Goal: Information Seeking & Learning: Learn about a topic

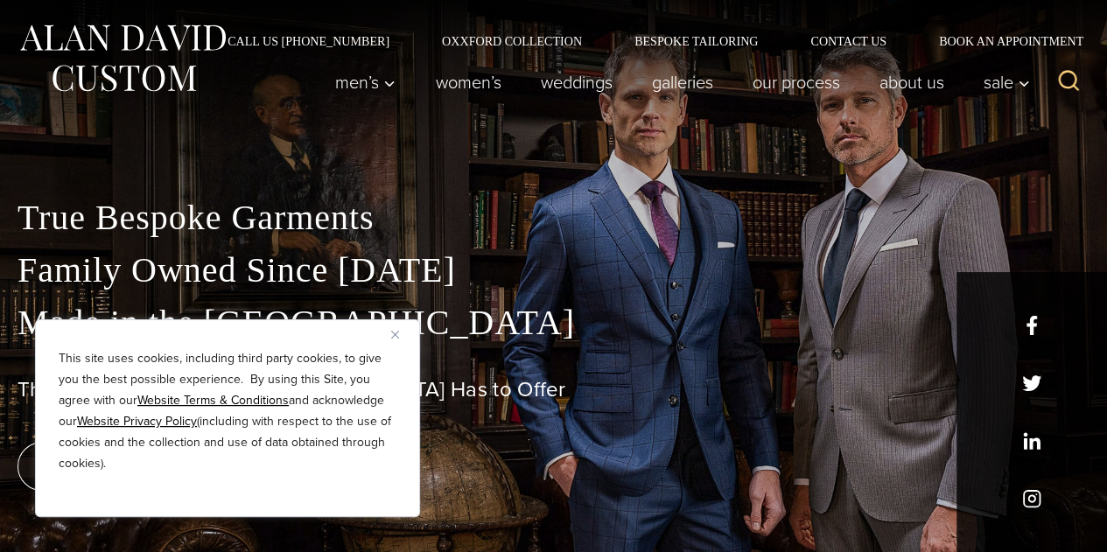
click at [396, 332] on img "Close" at bounding box center [395, 335] width 8 height 8
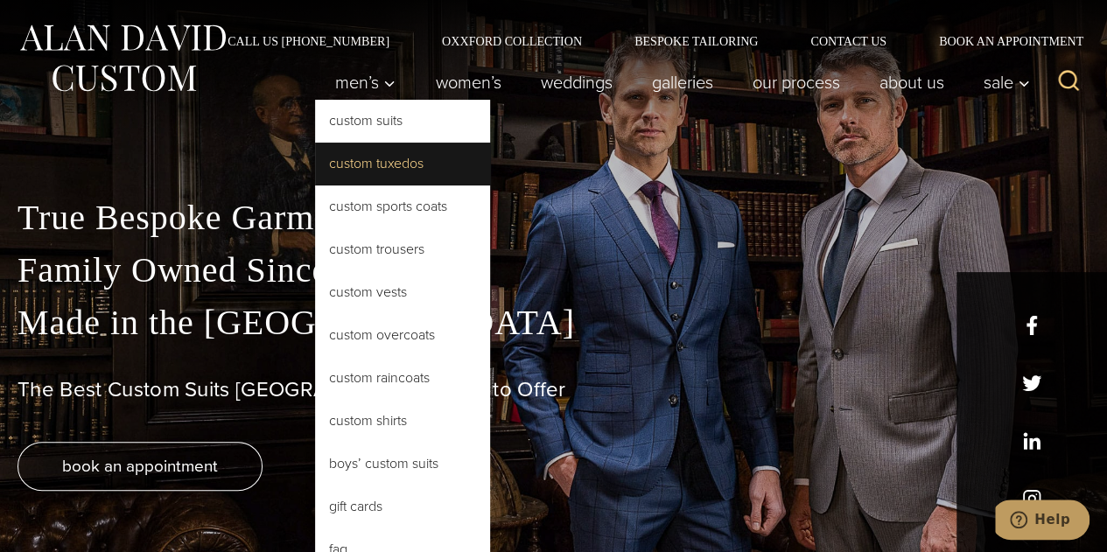
click at [371, 174] on link "Custom Tuxedos" at bounding box center [402, 164] width 175 height 42
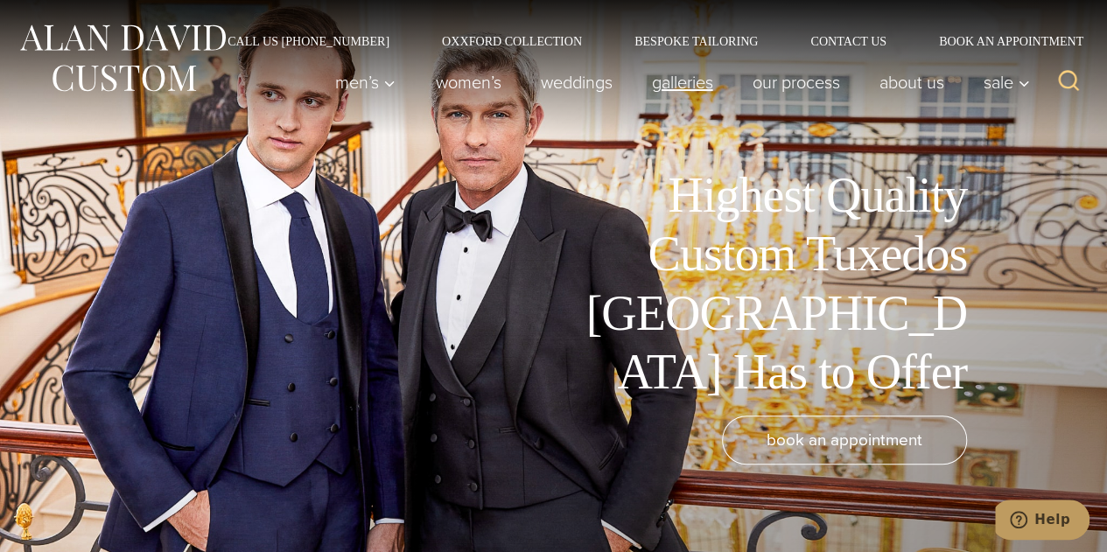
click at [692, 95] on link "Galleries" at bounding box center [682, 82] width 101 height 35
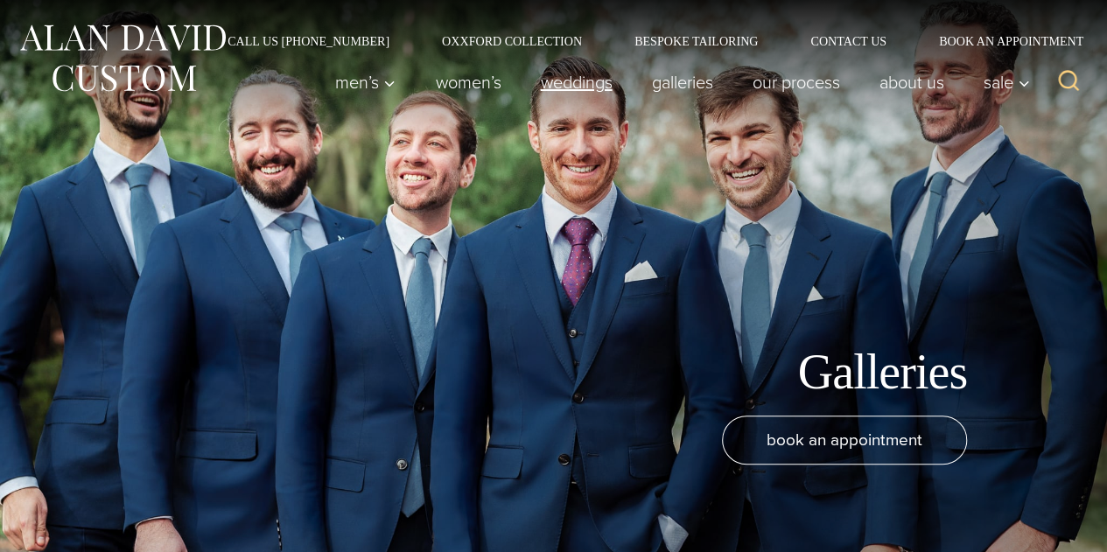
click at [580, 83] on link "weddings" at bounding box center [576, 82] width 111 height 35
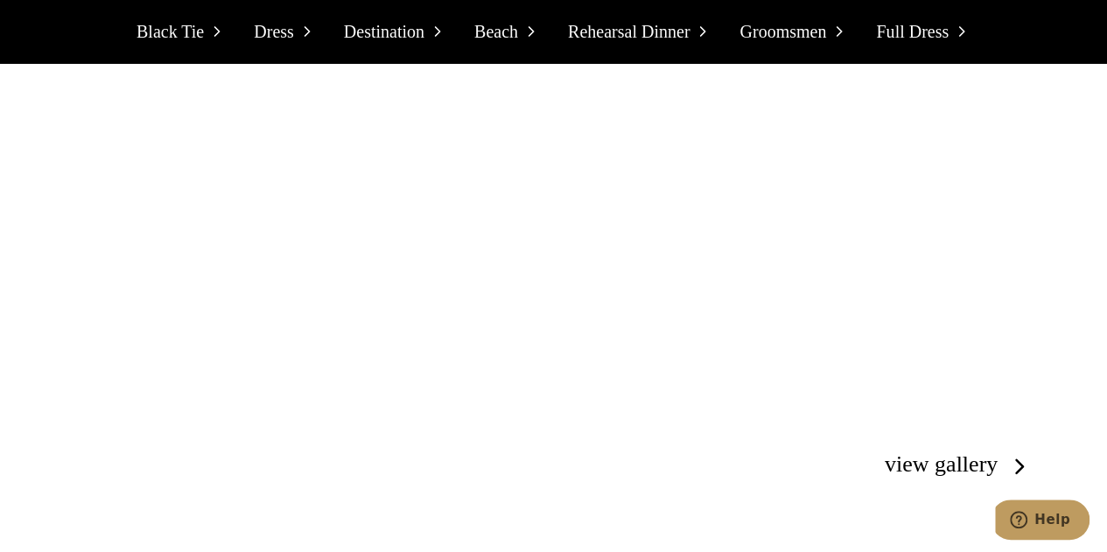
scroll to position [4614, 0]
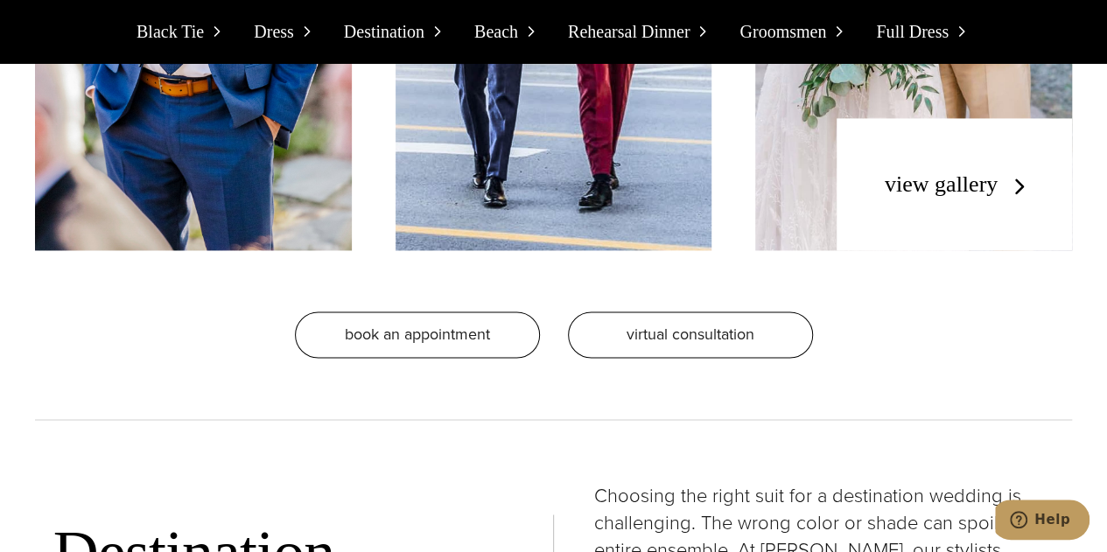
click at [947, 172] on link "view gallery" at bounding box center [959, 184] width 148 height 25
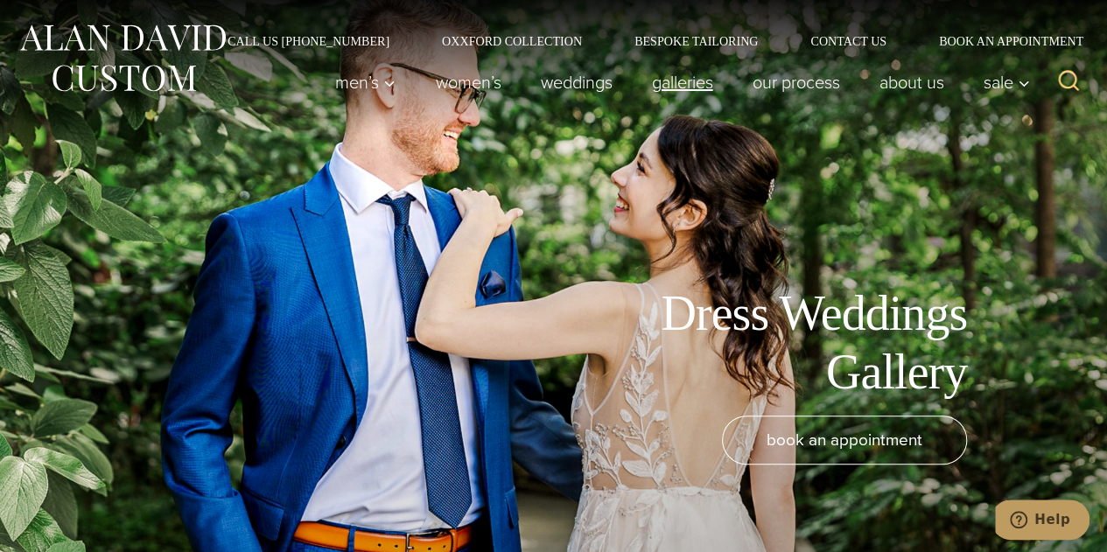
click at [648, 85] on link "Galleries" at bounding box center [682, 82] width 101 height 35
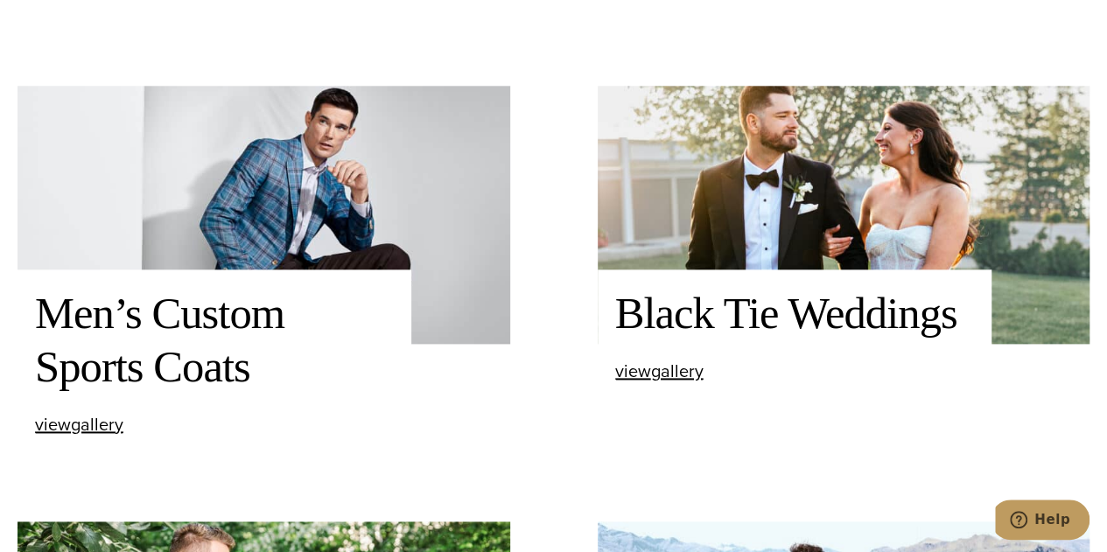
scroll to position [969, 0]
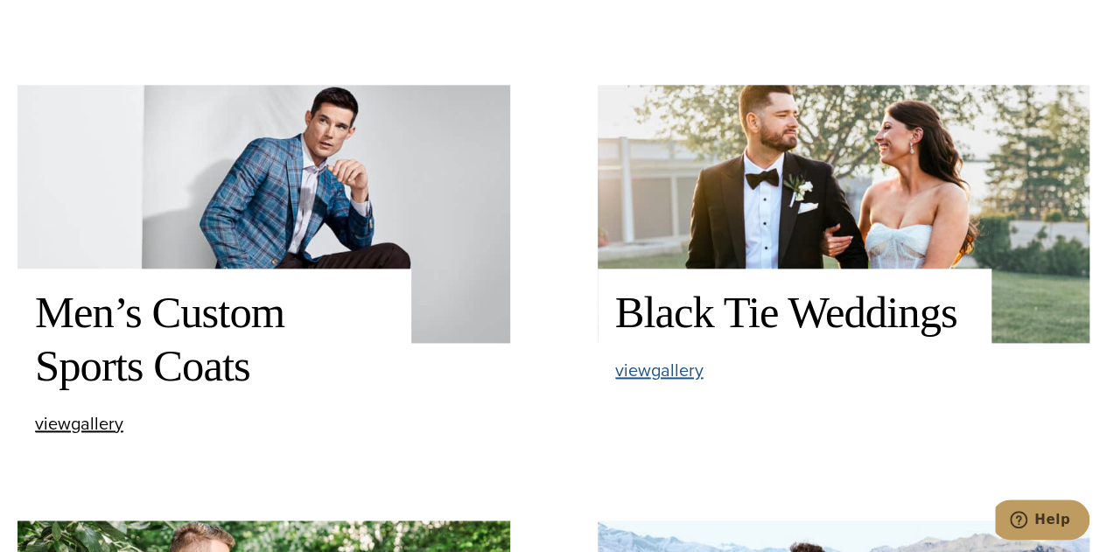
click at [663, 375] on span "view Black Tie Weddings gallery" at bounding box center [659, 370] width 88 height 26
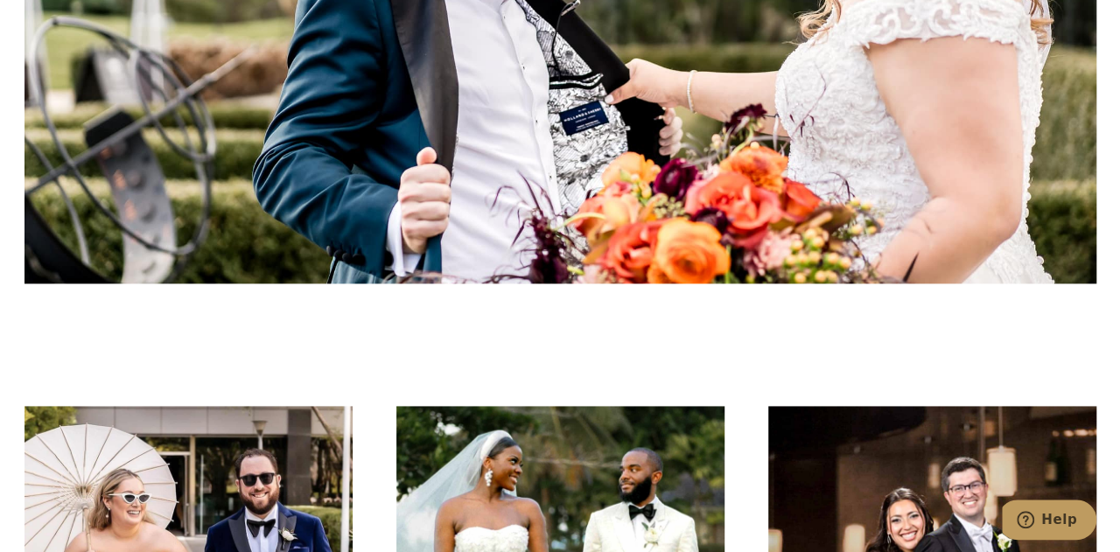
scroll to position [4252, 0]
